Goal: Obtain resource: Obtain resource

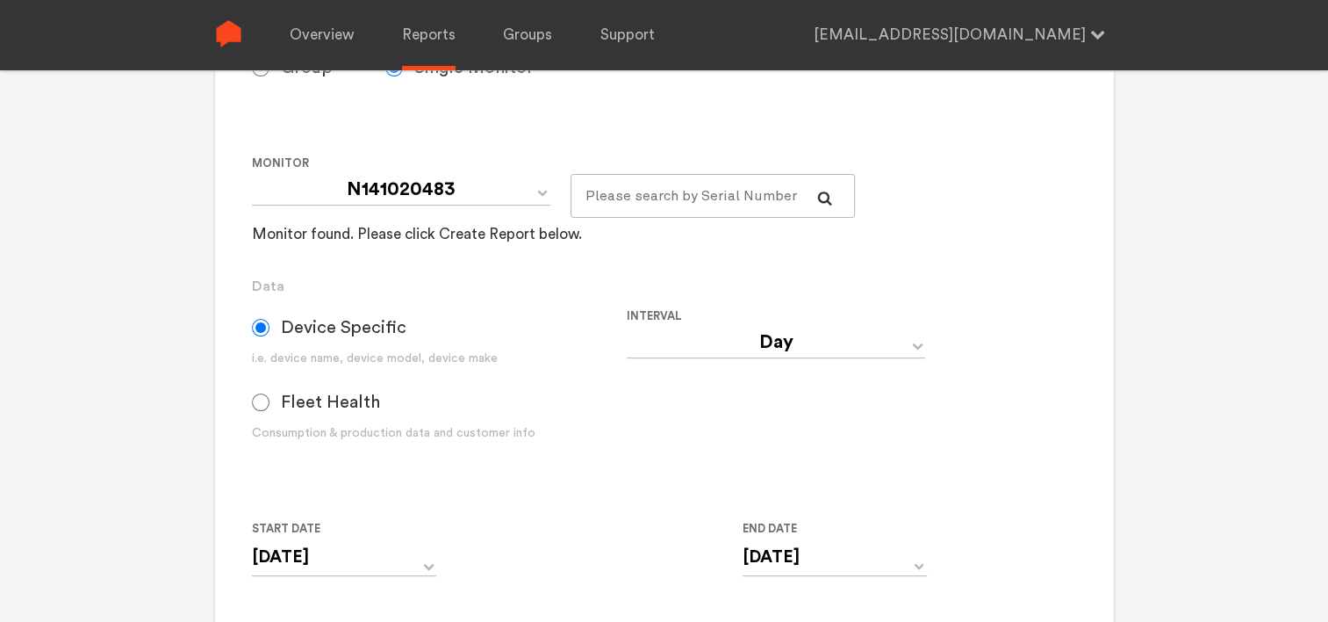
scroll to position [351, 0]
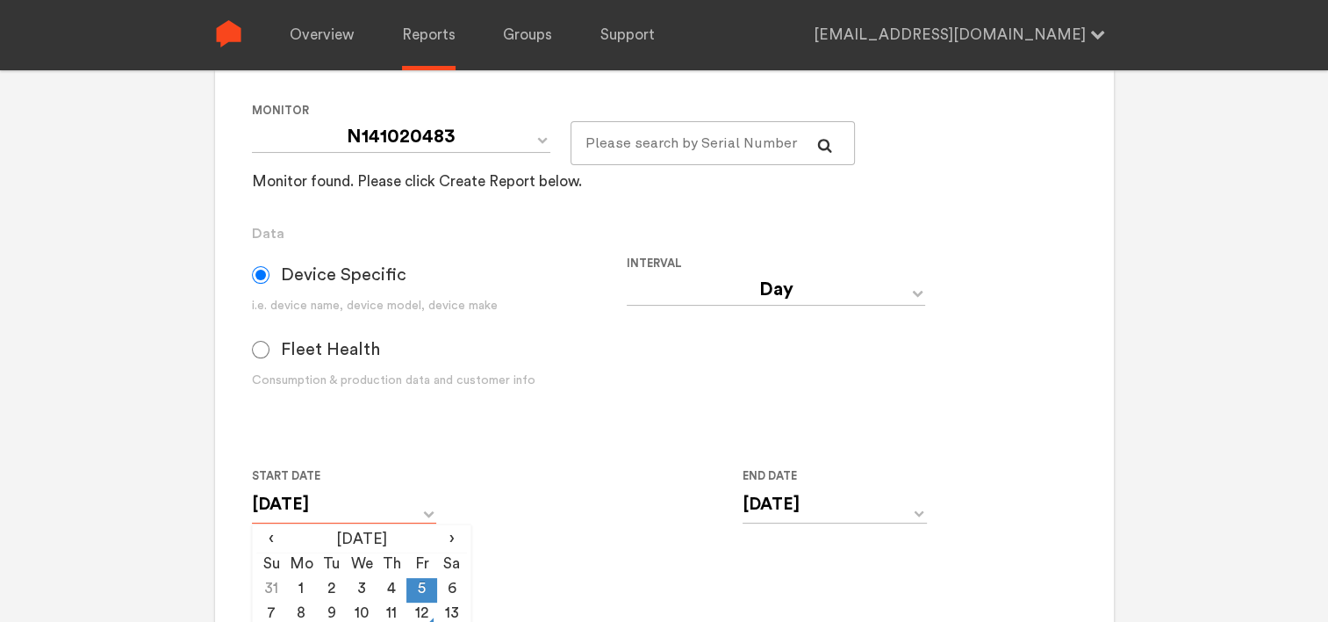
click at [378, 508] on input "[DATE]" at bounding box center [344, 504] width 184 height 36
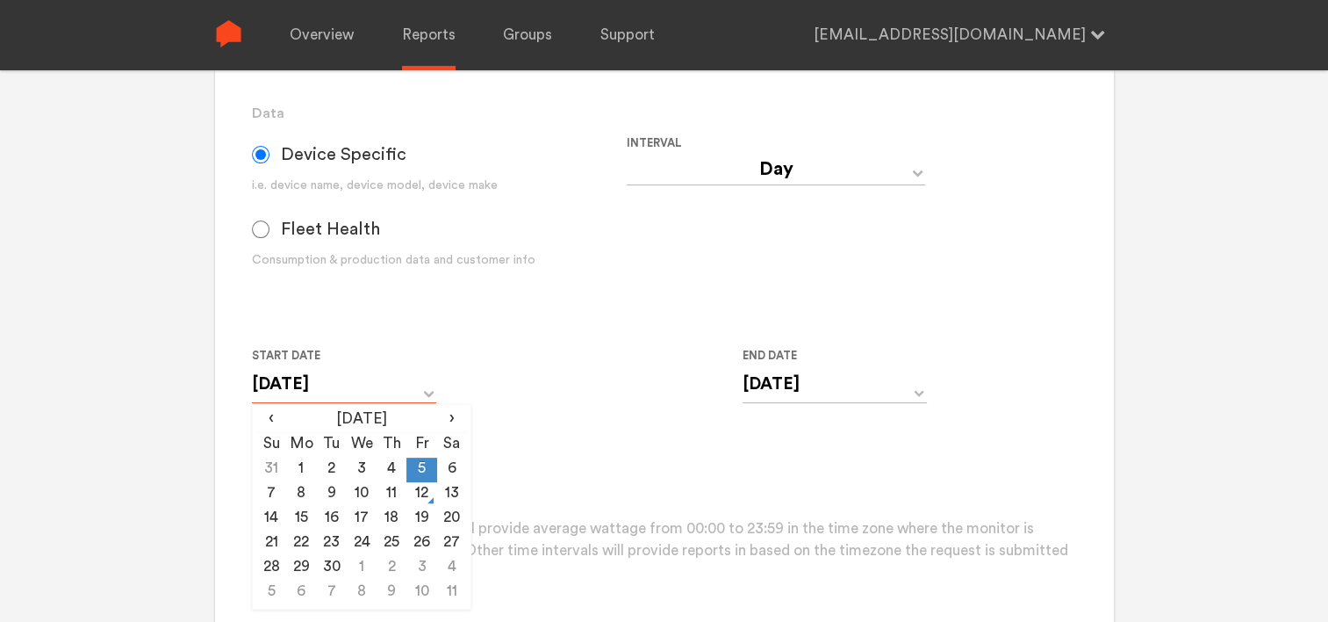
scroll to position [527, 0]
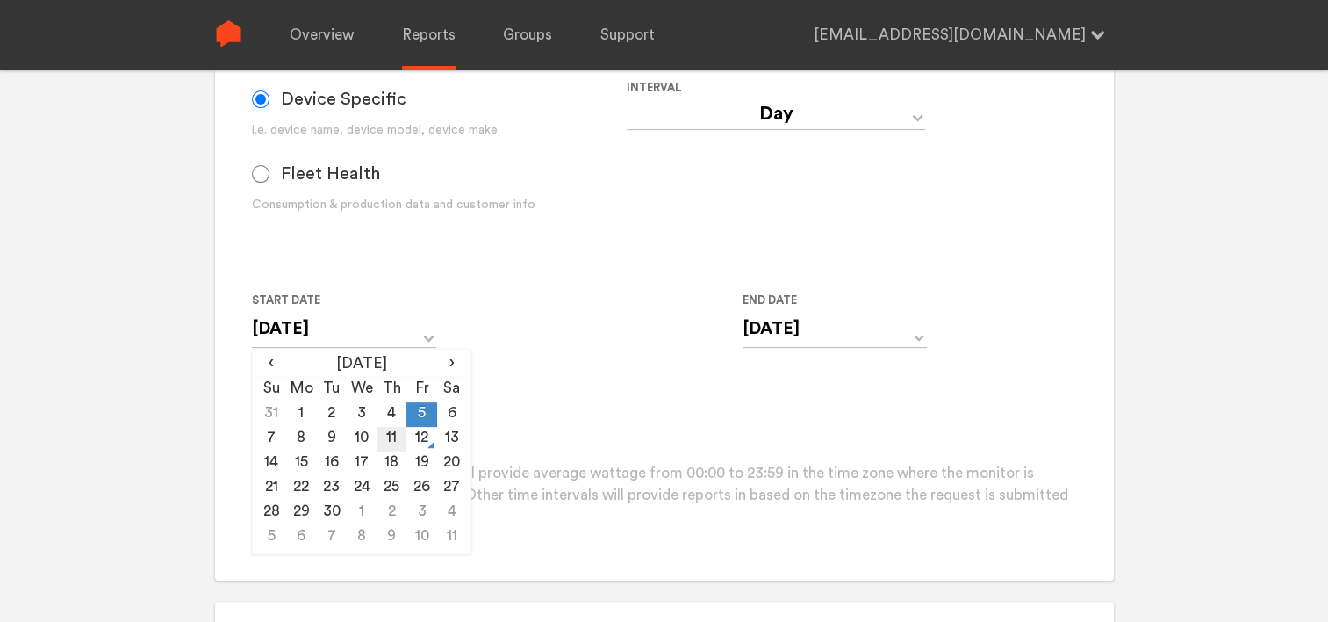
click at [393, 439] on td "11" at bounding box center [392, 439] width 30 height 25
type input "[DATE]"
click at [788, 328] on input "[DATE]" at bounding box center [835, 329] width 184 height 36
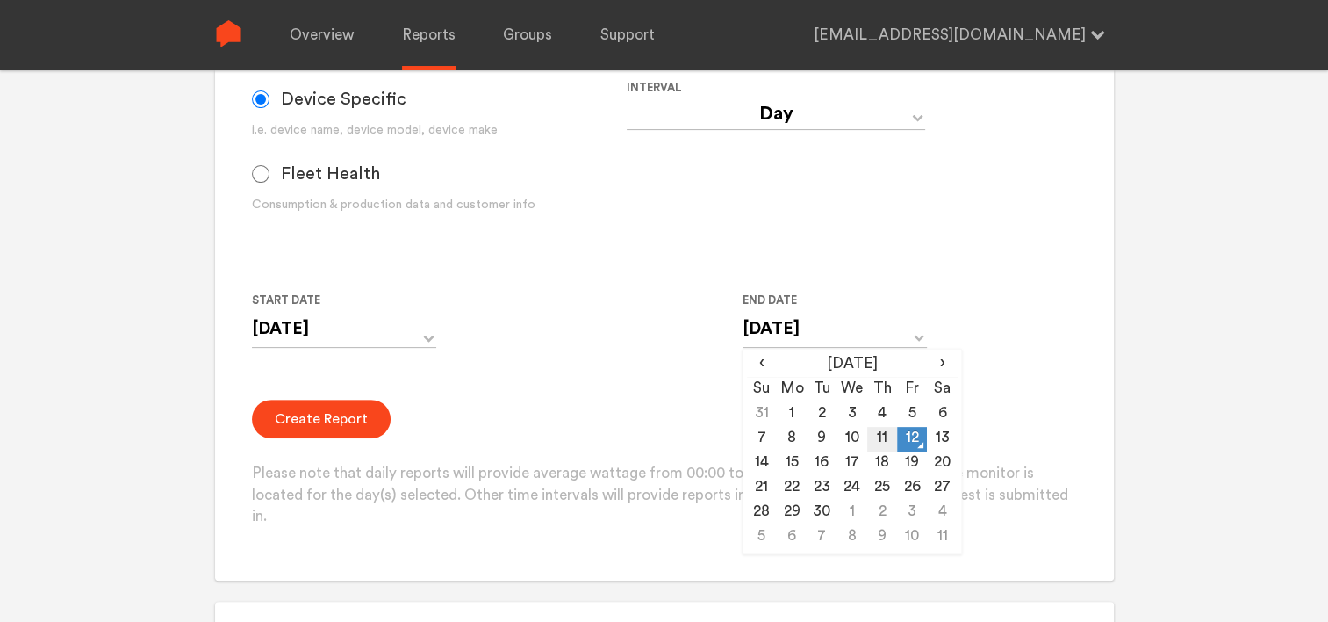
click at [887, 443] on td "11" at bounding box center [883, 439] width 30 height 25
type input "[DATE]"
click at [581, 360] on div "Start Date [DATE] ‹ [DATE] › Su Mo Tu We Th Fr Sa 31 1 2 3 4 5 6 7 8 9 10 11 12…" at bounding box center [627, 330] width 750 height 80
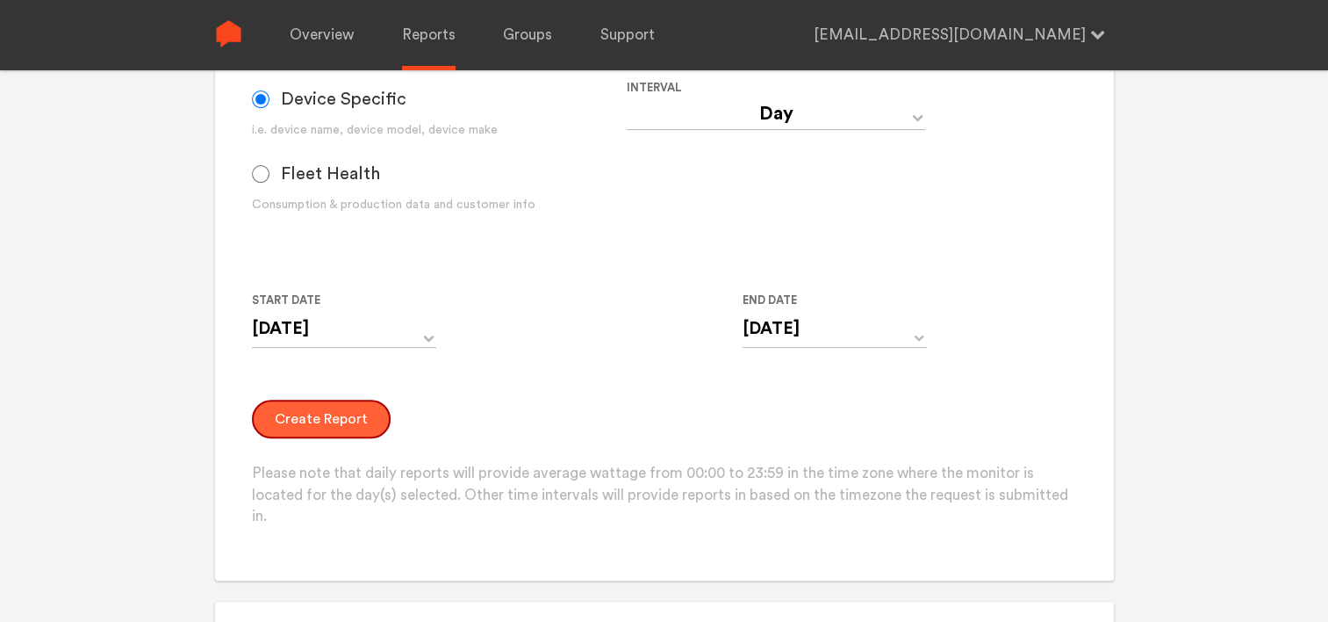
click at [330, 410] on button "Create Report" at bounding box center [321, 419] width 139 height 39
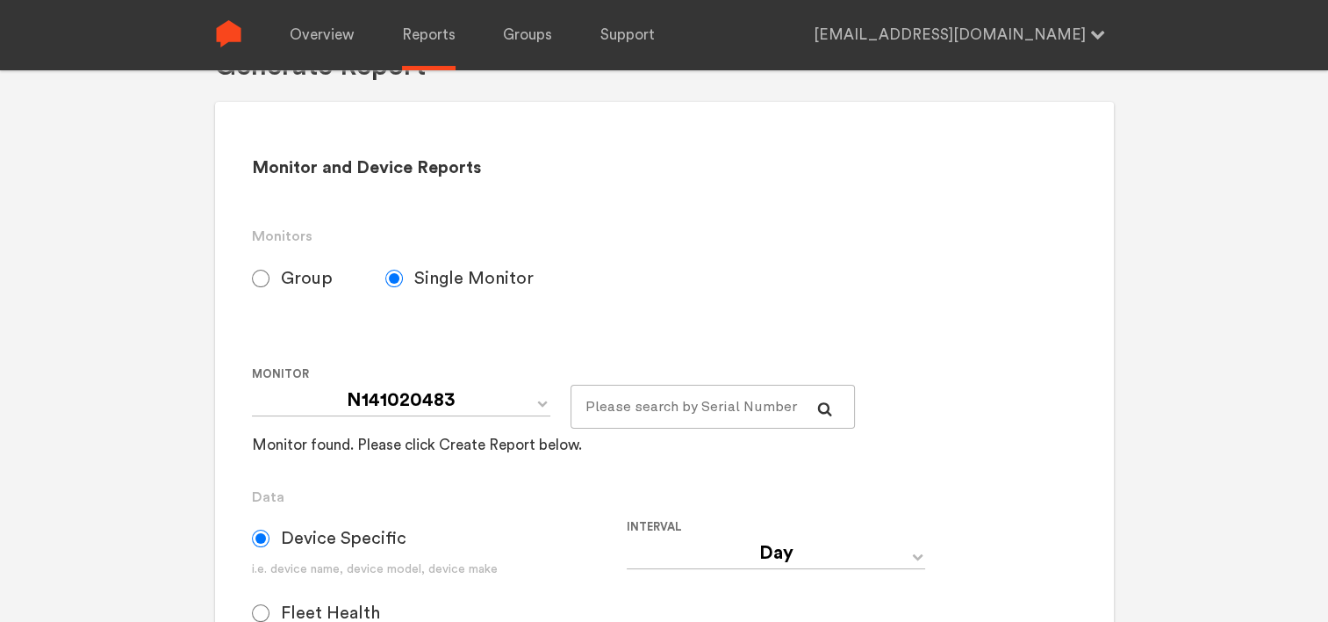
scroll to position [88, 0]
click at [283, 277] on span "Group" at bounding box center [307, 278] width 52 height 21
click at [270, 277] on input "Group" at bounding box center [261, 279] width 18 height 18
radio input "true"
radio input "false"
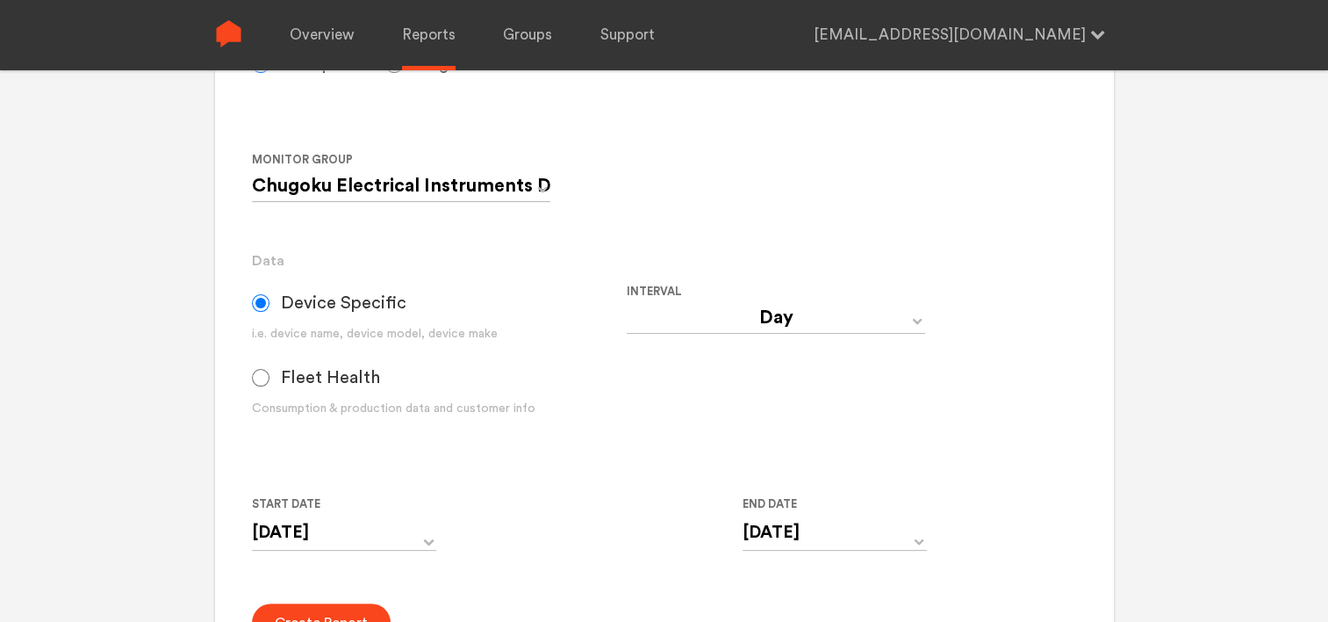
scroll to position [439, 0]
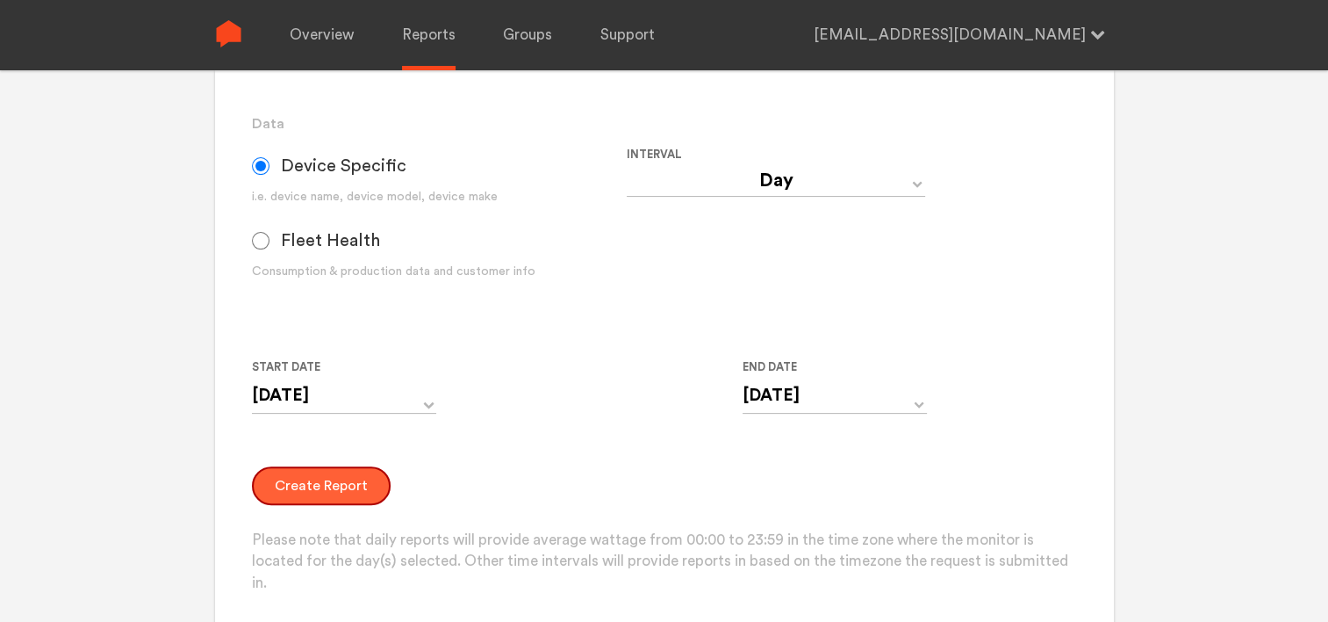
click at [330, 478] on button "Create Report" at bounding box center [321, 485] width 139 height 39
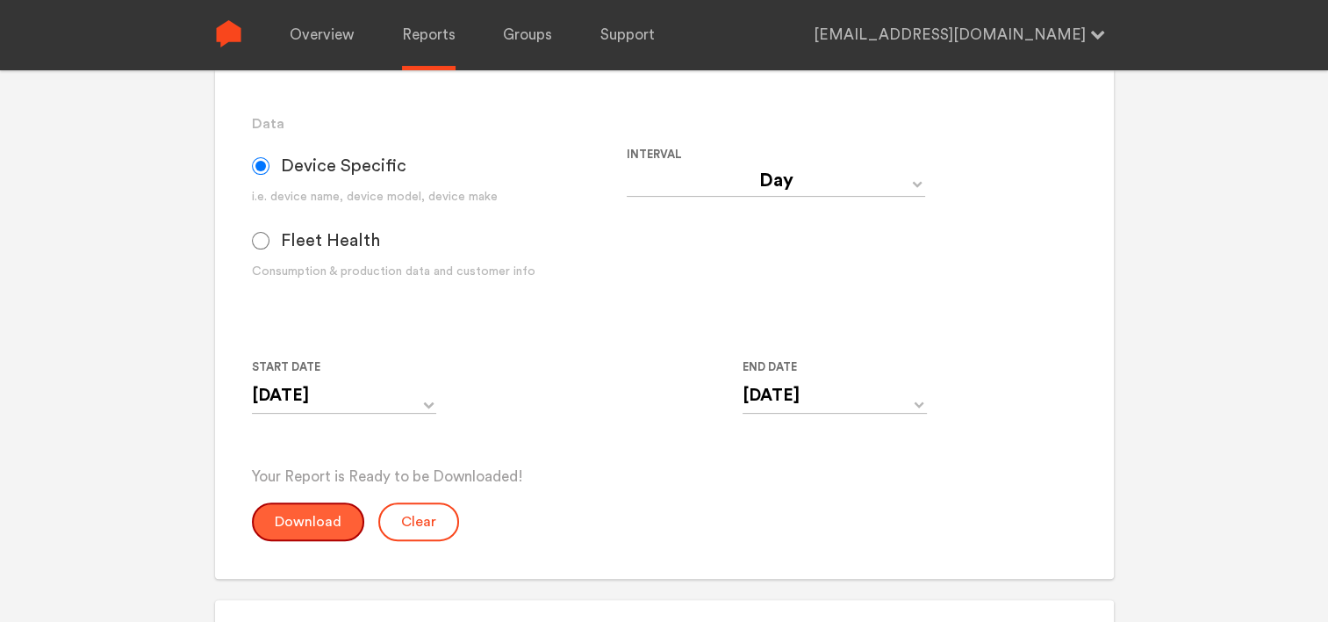
click at [310, 513] on button "Download" at bounding box center [308, 521] width 112 height 39
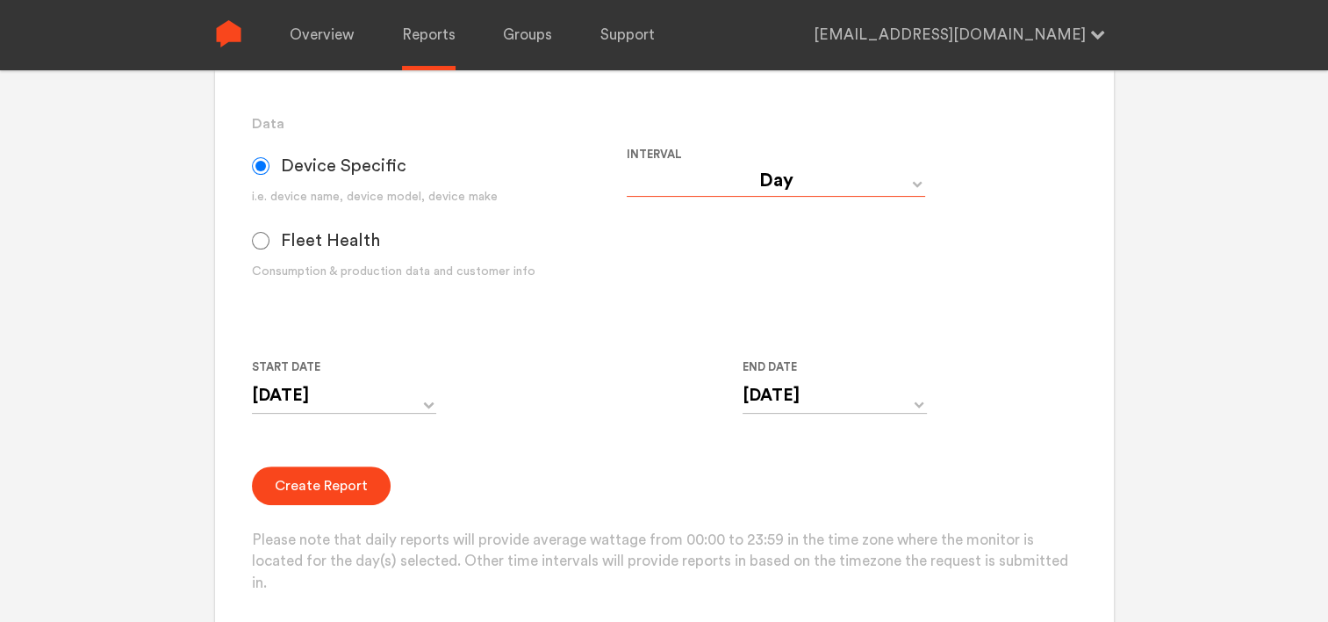
click at [748, 179] on select "Day Year Month Week Hour 30 Minute 15 Minute 5 Minute Minute" at bounding box center [776, 181] width 299 height 32
select select "Minute"
click at [627, 165] on select "Day Year Month Week Hour 30 Minute 15 Minute 5 Minute Minute" at bounding box center [776, 181] width 299 height 32
type input "[DATE] 12:00 AM"
type input "[DATE] 11:59 PM"
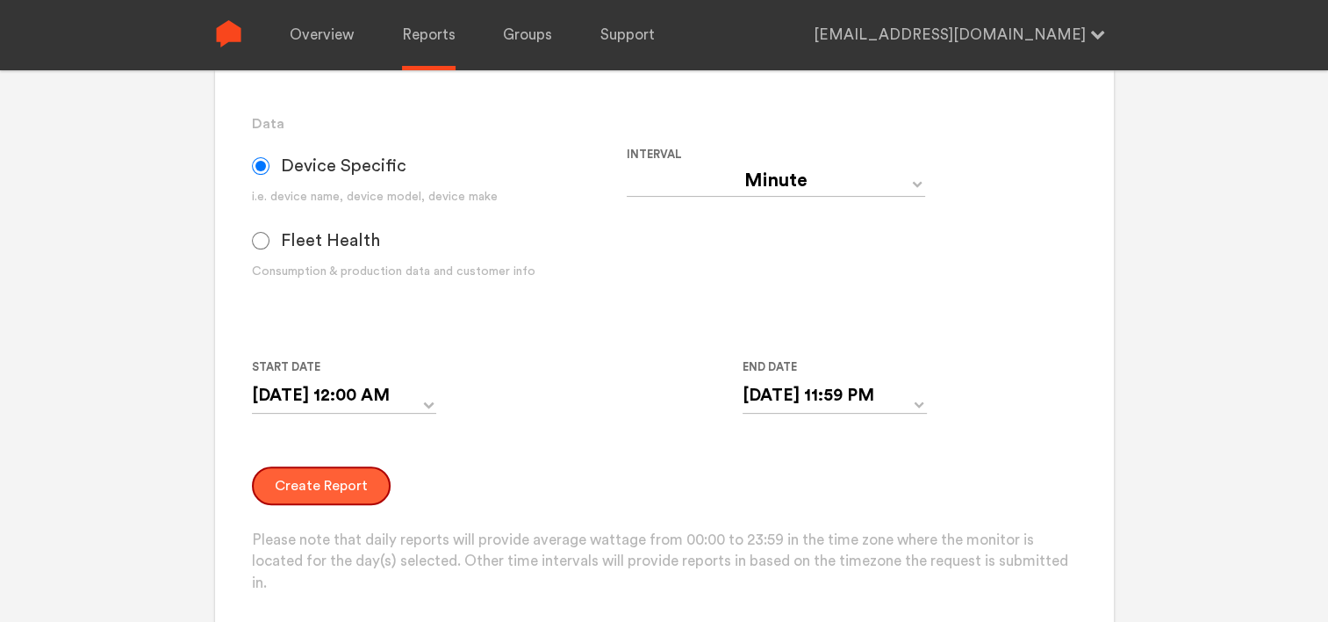
click at [347, 481] on button "Create Report" at bounding box center [321, 485] width 139 height 39
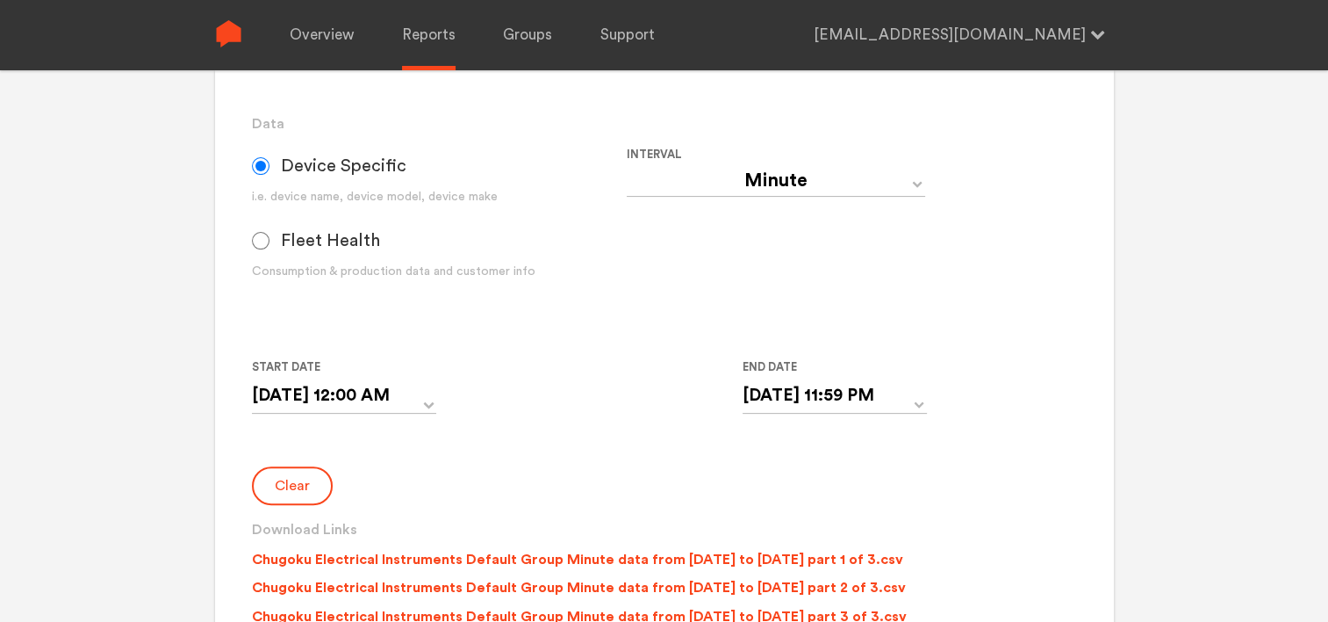
scroll to position [527, 0]
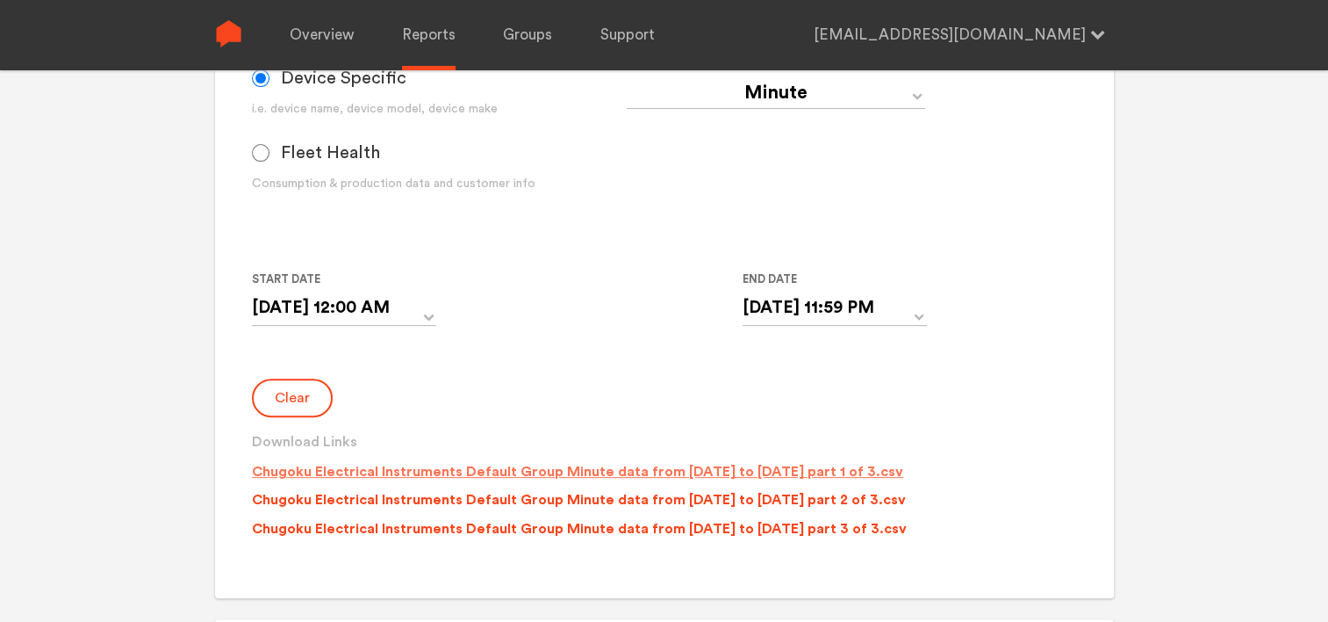
click at [569, 471] on p "Chugoku Electrical Instruments Default Group Minute data from [DATE] to [DATE] …" at bounding box center [578, 471] width 652 height 21
click at [573, 498] on p "Chugoku Electrical Instruments Default Group Minute data from [DATE] to [DATE] …" at bounding box center [579, 499] width 654 height 21
click at [573, 525] on p "Chugoku Electrical Instruments Default Group Minute data from [DATE] to [DATE] …" at bounding box center [579, 528] width 655 height 21
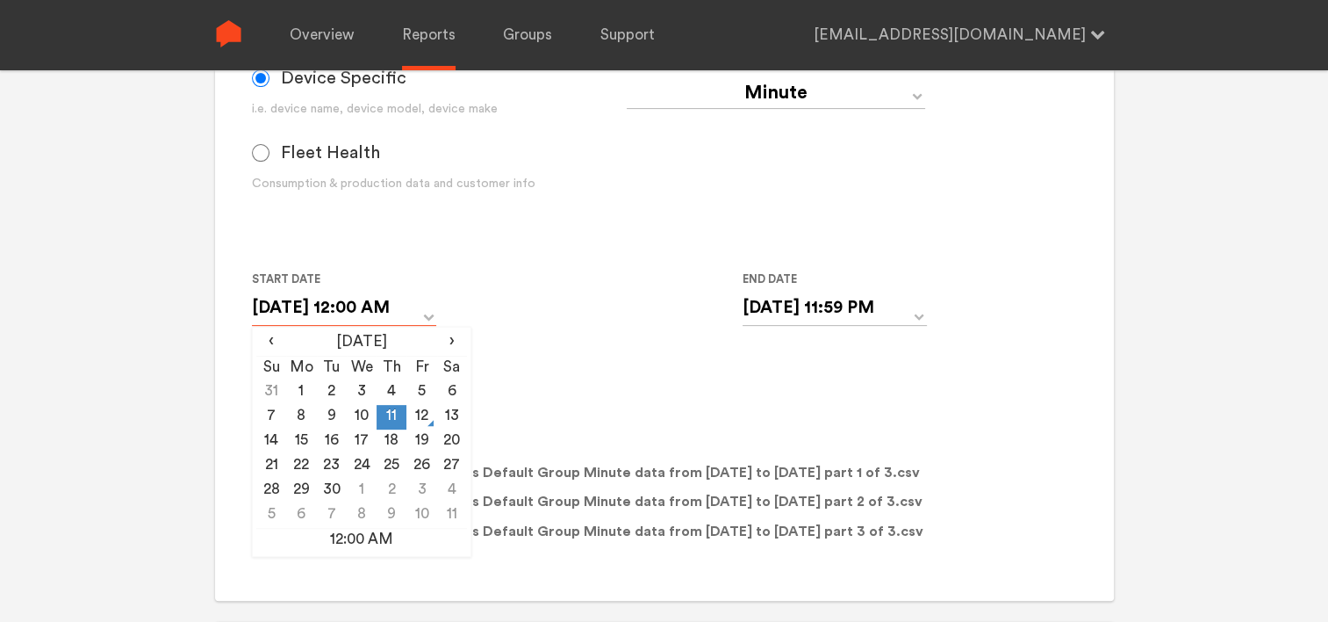
click at [402, 312] on input "[DATE] 12:00 AM" at bounding box center [344, 308] width 184 height 36
drag, startPoint x: 353, startPoint y: 418, endPoint x: 391, endPoint y: 397, distance: 43.2
click at [355, 418] on td "10" at bounding box center [362, 417] width 30 height 25
type input "[DATE] 12:00 AM"
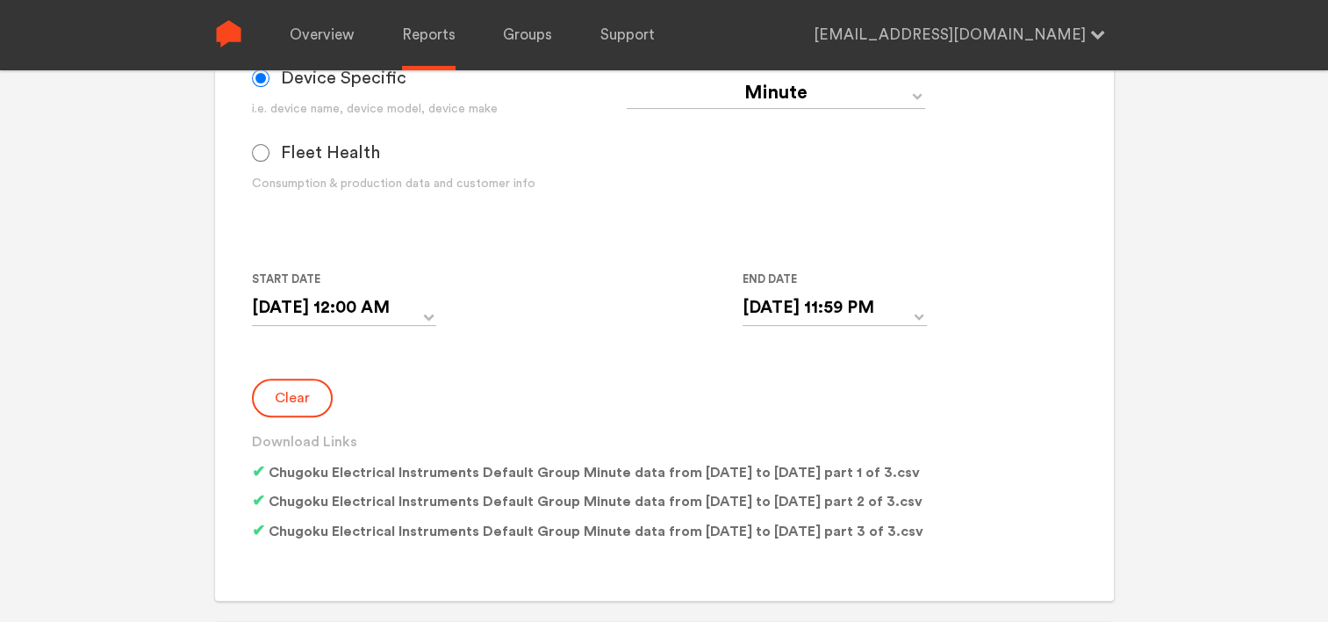
drag, startPoint x: 553, startPoint y: 349, endPoint x: 599, endPoint y: 342, distance: 46.1
click at [555, 349] on form "Group Single Monitor Monitor Group Chugoku Electrical Instruments Default Group…" at bounding box center [664, 182] width 824 height 731
click at [794, 310] on input "[DATE] 11:59 PM" at bounding box center [835, 308] width 184 height 36
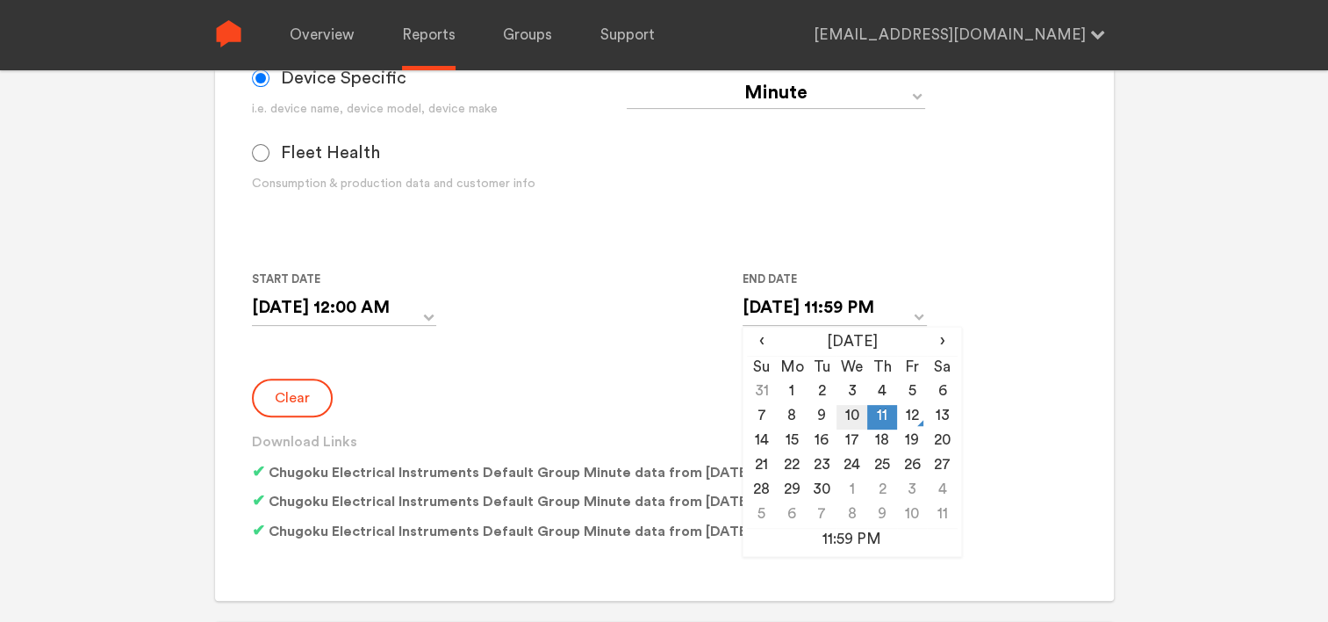
click at [852, 415] on td "10" at bounding box center [852, 417] width 30 height 25
type input "[DATE] 11:59 PM"
click at [530, 392] on div "Clear Download Links Chugoku Electrical Instruments Default Group Minute data f…" at bounding box center [664, 463] width 824 height 170
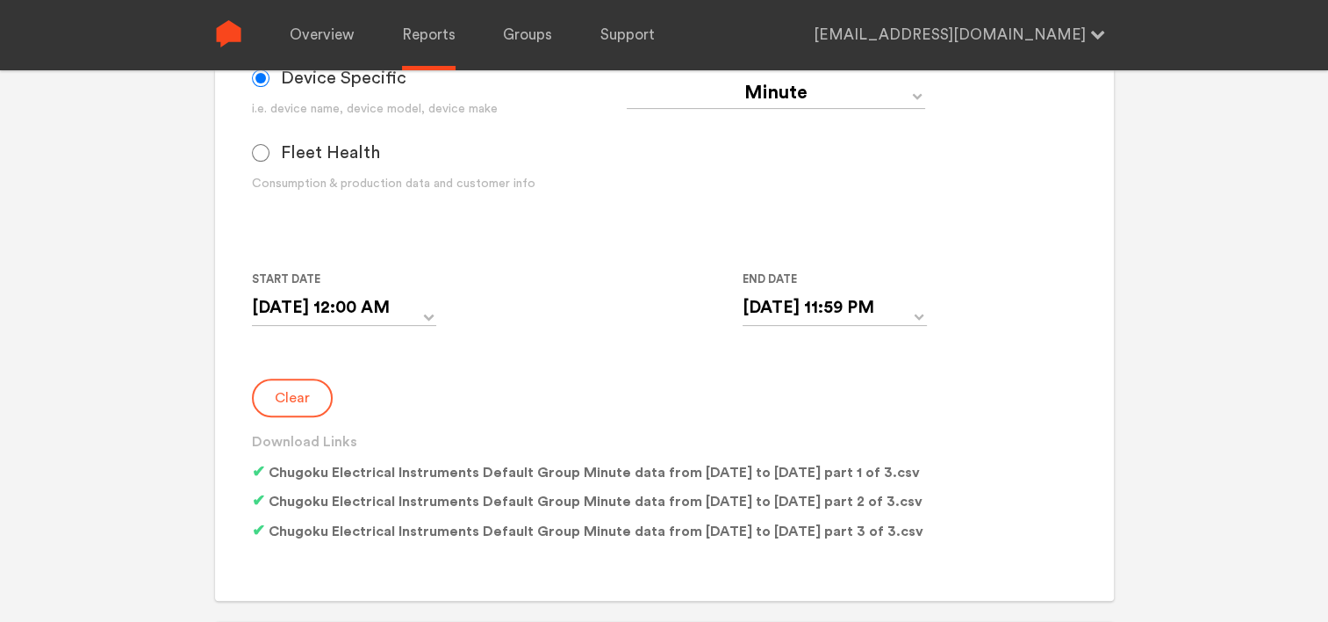
click at [292, 386] on button "Clear" at bounding box center [292, 397] width 81 height 39
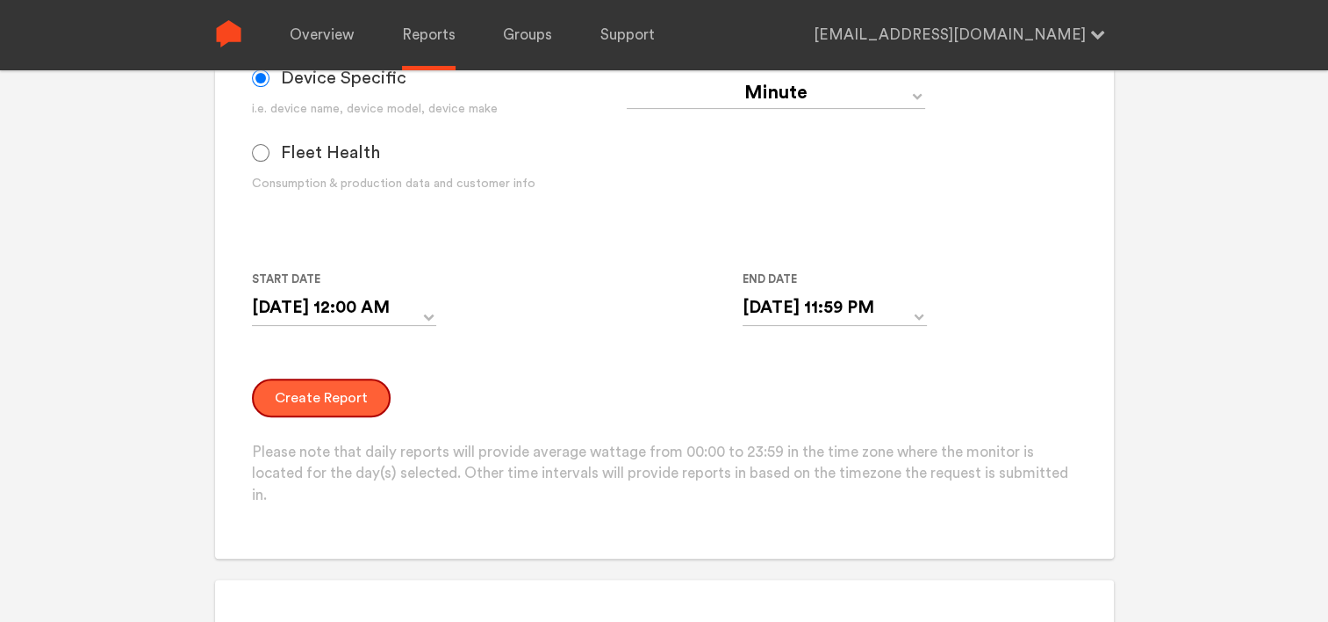
click at [296, 405] on button "Create Report" at bounding box center [321, 397] width 139 height 39
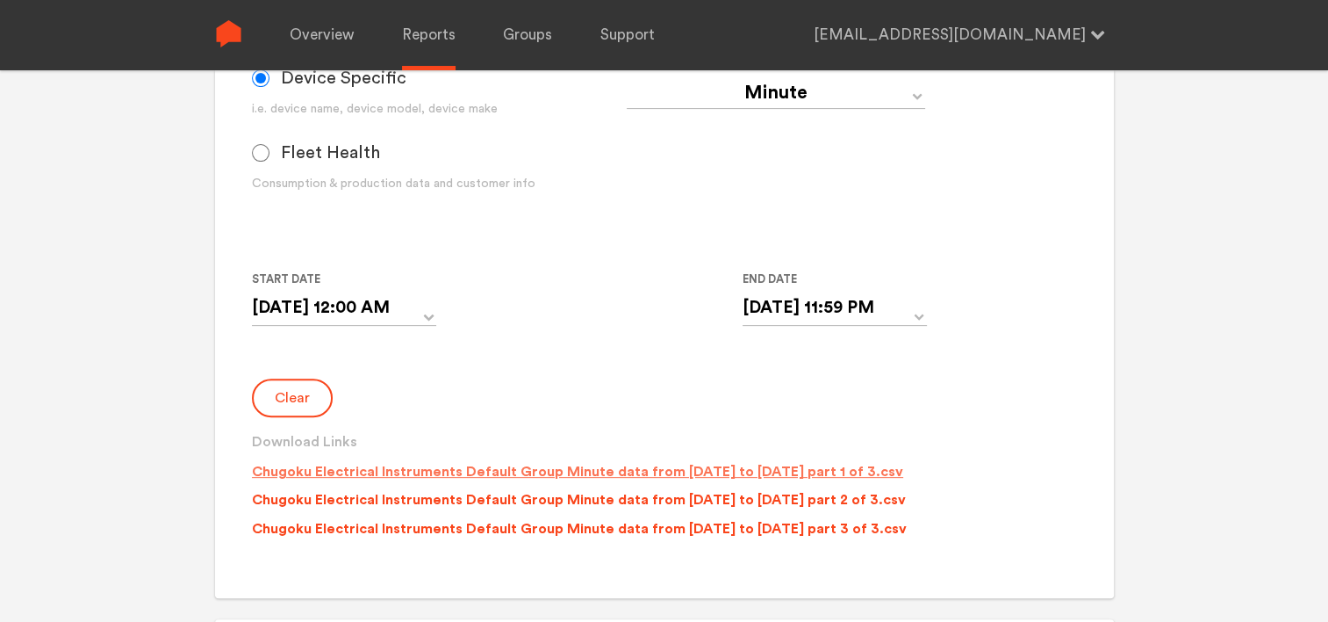
click at [391, 473] on p "Chugoku Electrical Instruments Default Group Minute data from [DATE] to [DATE] …" at bounding box center [578, 471] width 652 height 21
click at [394, 497] on p "Chugoku Electrical Instruments Default Group Minute data from [DATE] to [DATE] …" at bounding box center [579, 499] width 654 height 21
click at [398, 526] on p "Chugoku Electrical Instruments Default Group Minute data from [DATE] to [DATE] …" at bounding box center [579, 528] width 655 height 21
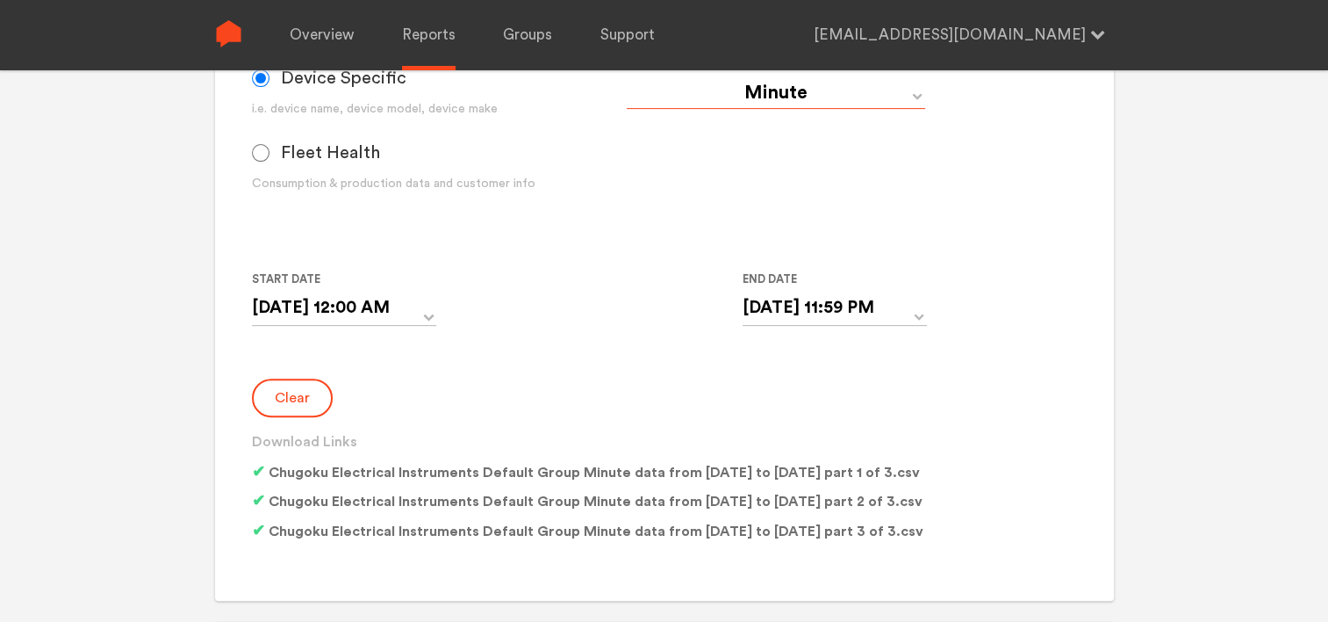
drag, startPoint x: 747, startPoint y: 98, endPoint x: 745, endPoint y: 107, distance: 9.0
click at [747, 98] on select "Day Year Month Week Hour 30 Minute 15 Minute 5 Minute Minute" at bounding box center [776, 93] width 299 height 32
select select "Day"
click at [627, 77] on select "Day Year Month Week Hour 30 Minute 15 Minute 5 Minute Minute" at bounding box center [776, 93] width 299 height 32
type input "[DATE]"
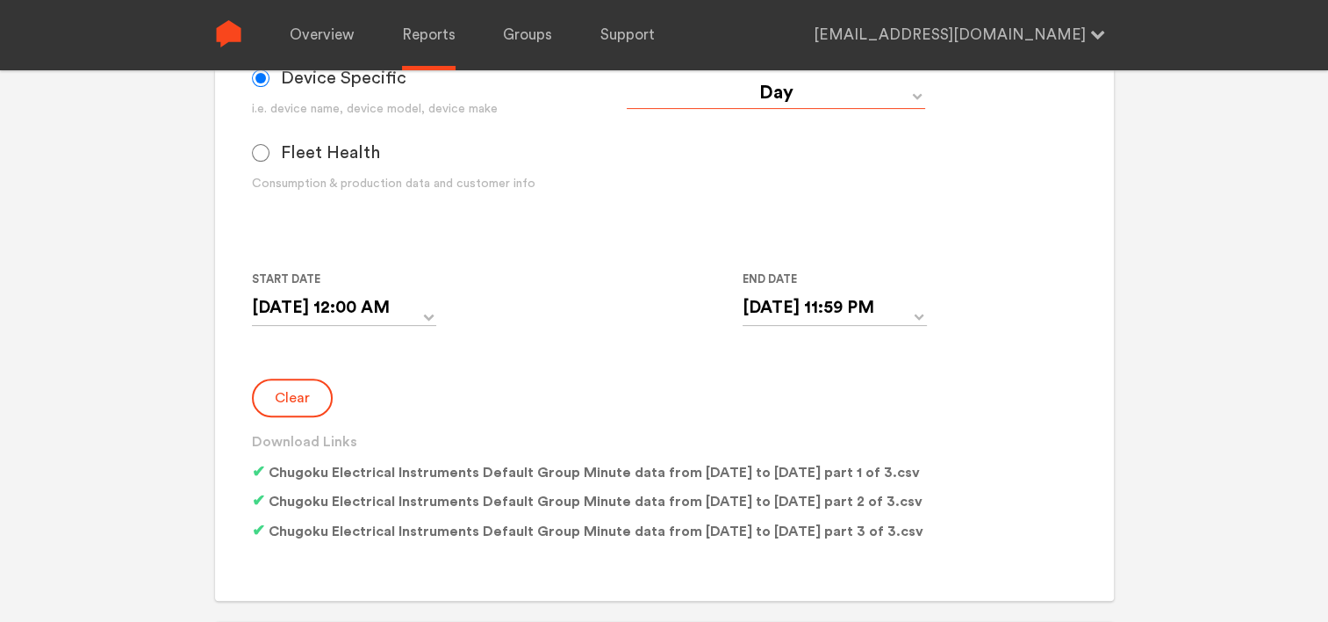
type input "[DATE]"
click at [300, 401] on button "Clear" at bounding box center [292, 397] width 81 height 39
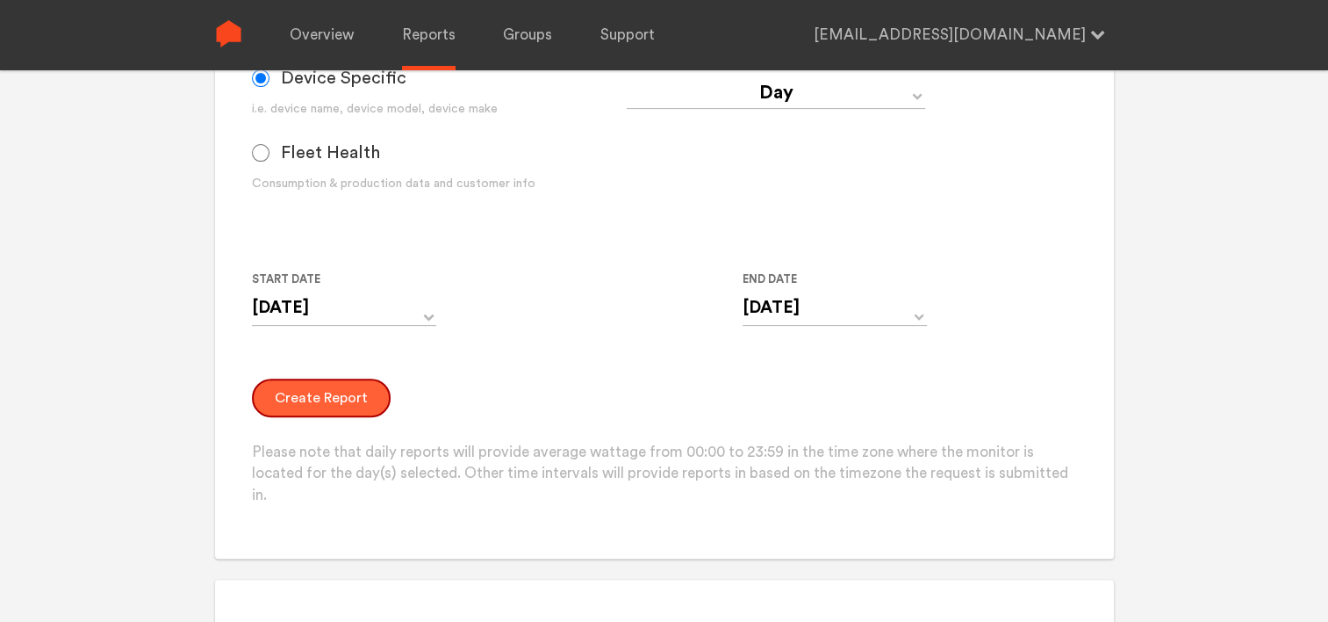
click at [303, 404] on button "Create Report" at bounding box center [321, 397] width 139 height 39
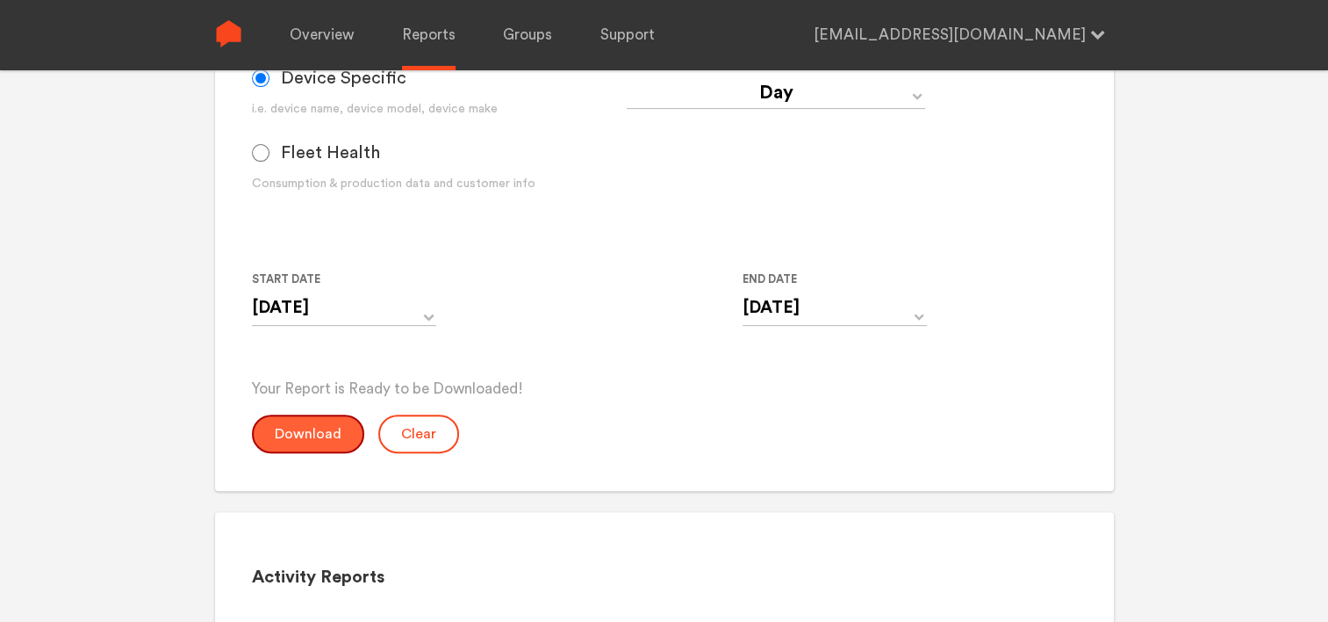
click at [277, 441] on button "Download" at bounding box center [308, 433] width 112 height 39
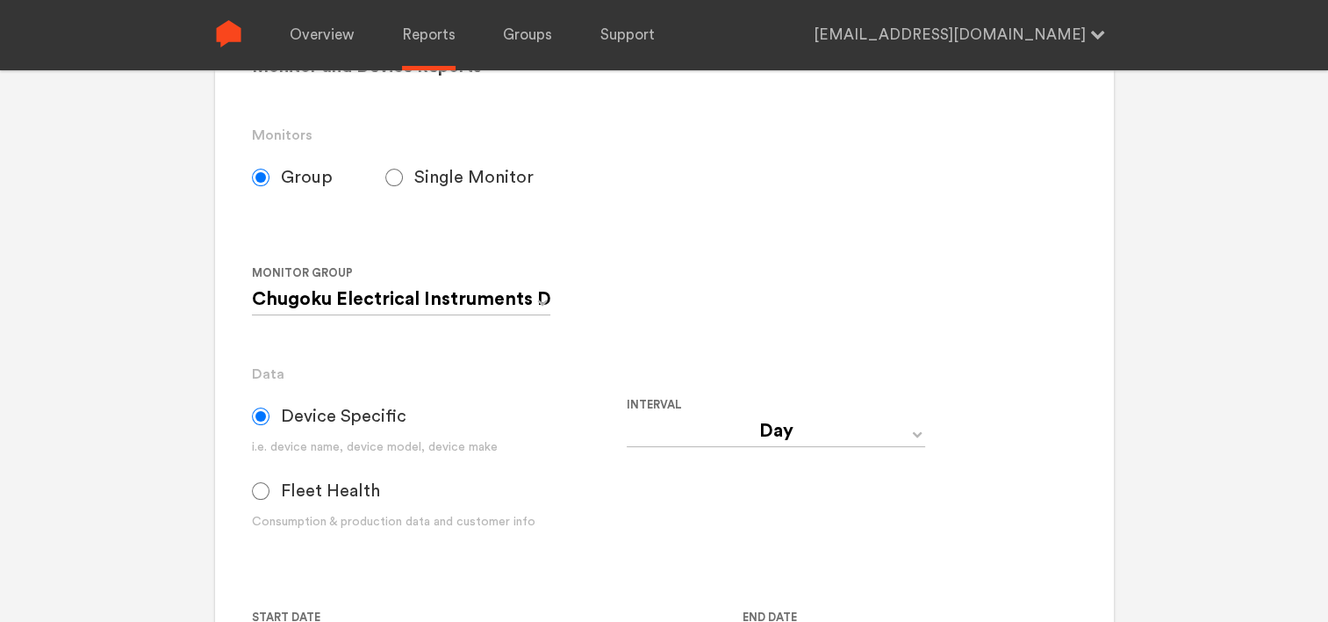
scroll to position [176, 0]
